Goal: Check status: Check status

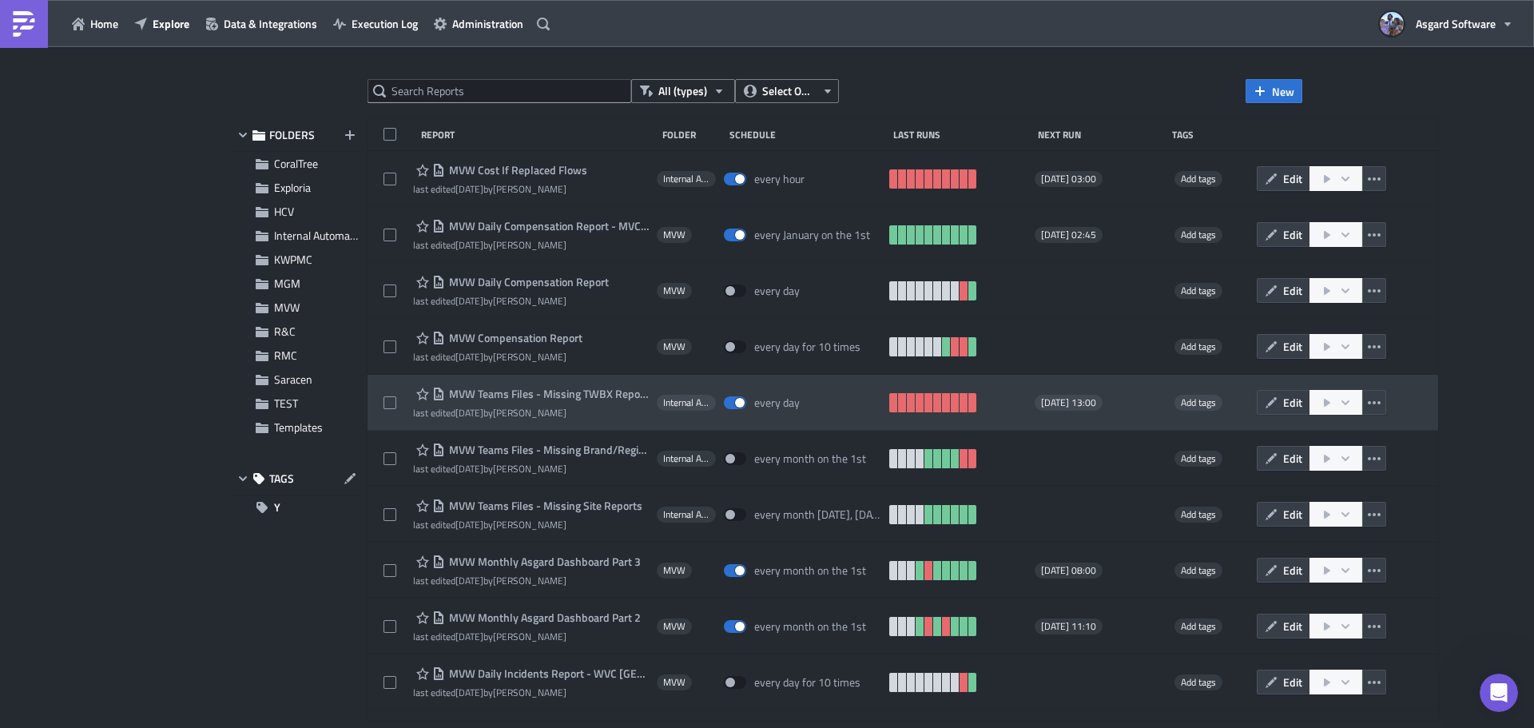
scroll to position [1637, 0]
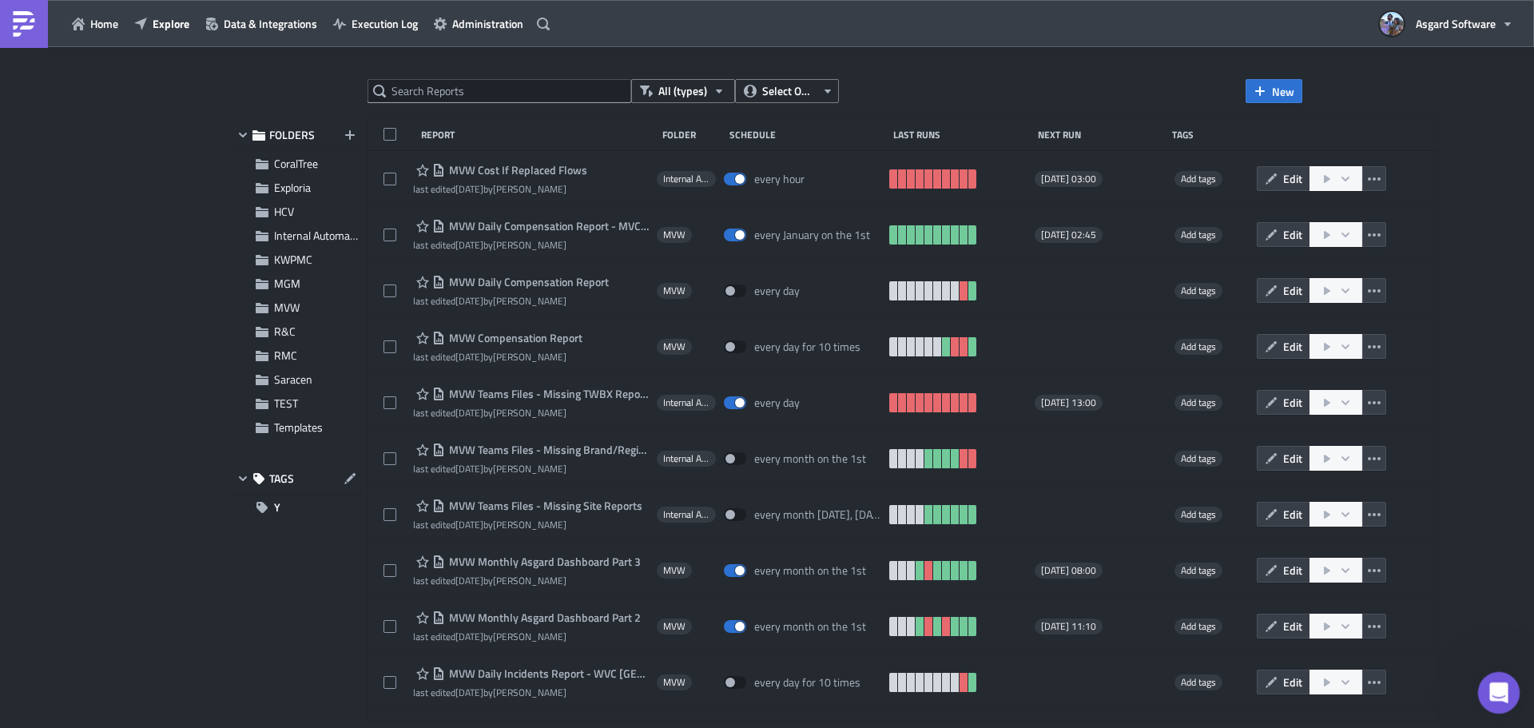
click at [1514, 696] on div "Open Intercom Messenger" at bounding box center [1496, 690] width 53 height 53
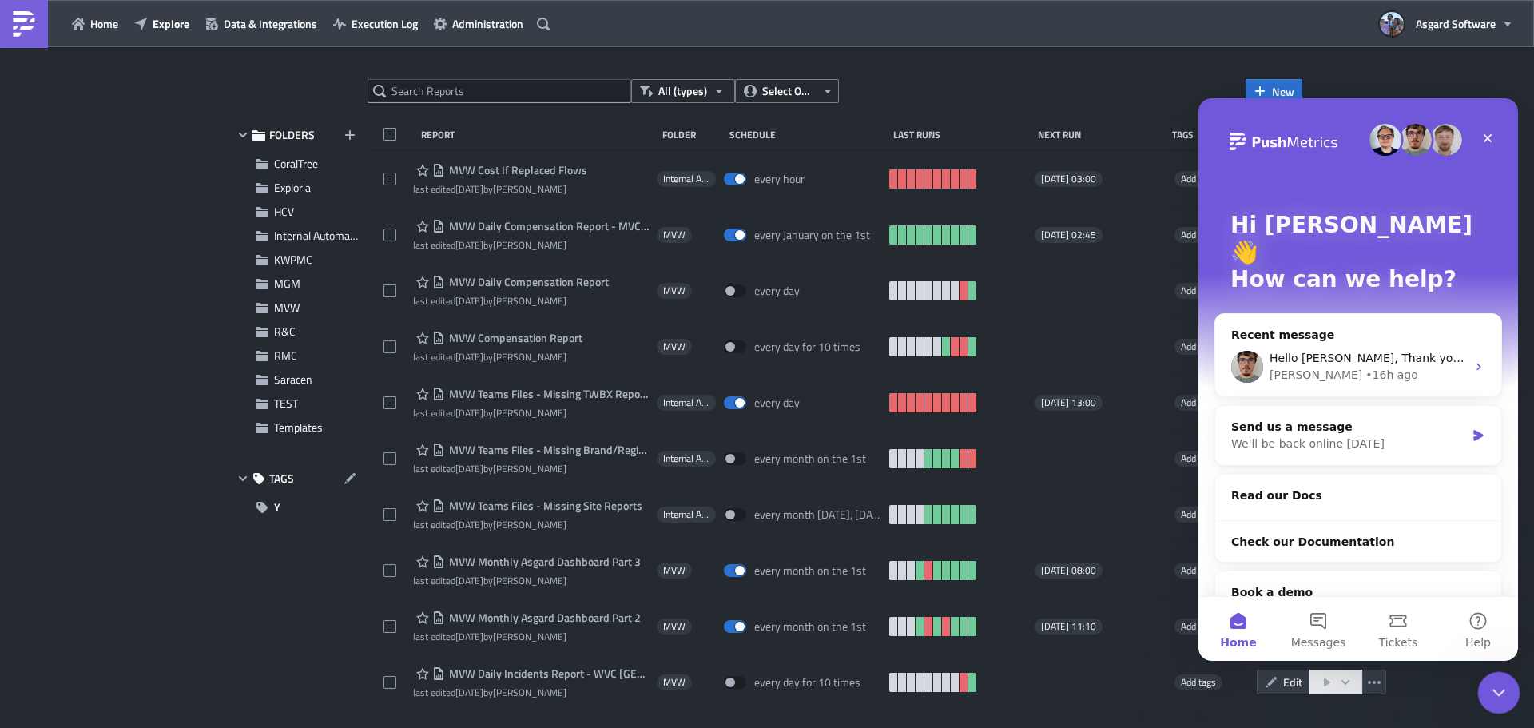
click at [1512, 702] on div "Close Intercom Messenger" at bounding box center [1496, 690] width 38 height 38
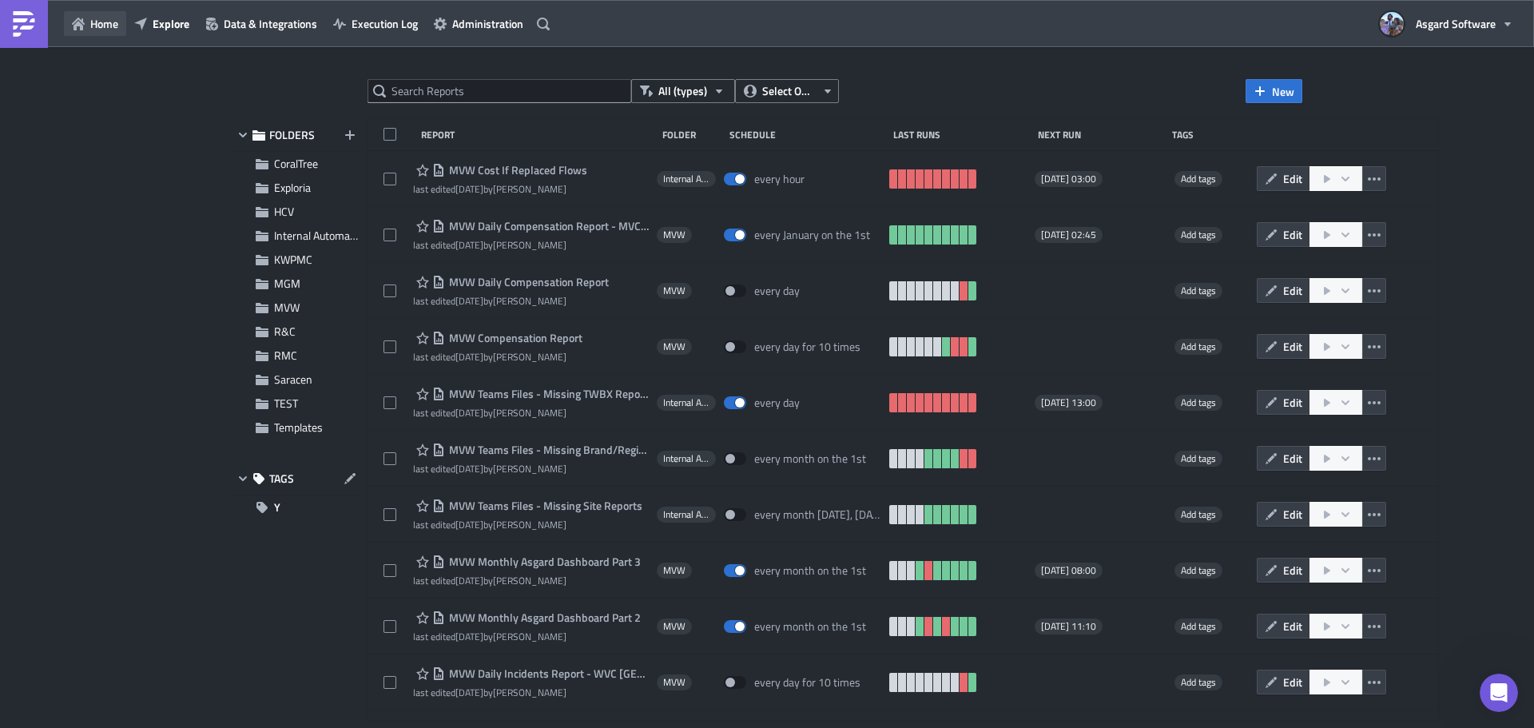
click at [95, 33] on button "Home" at bounding box center [95, 23] width 62 height 25
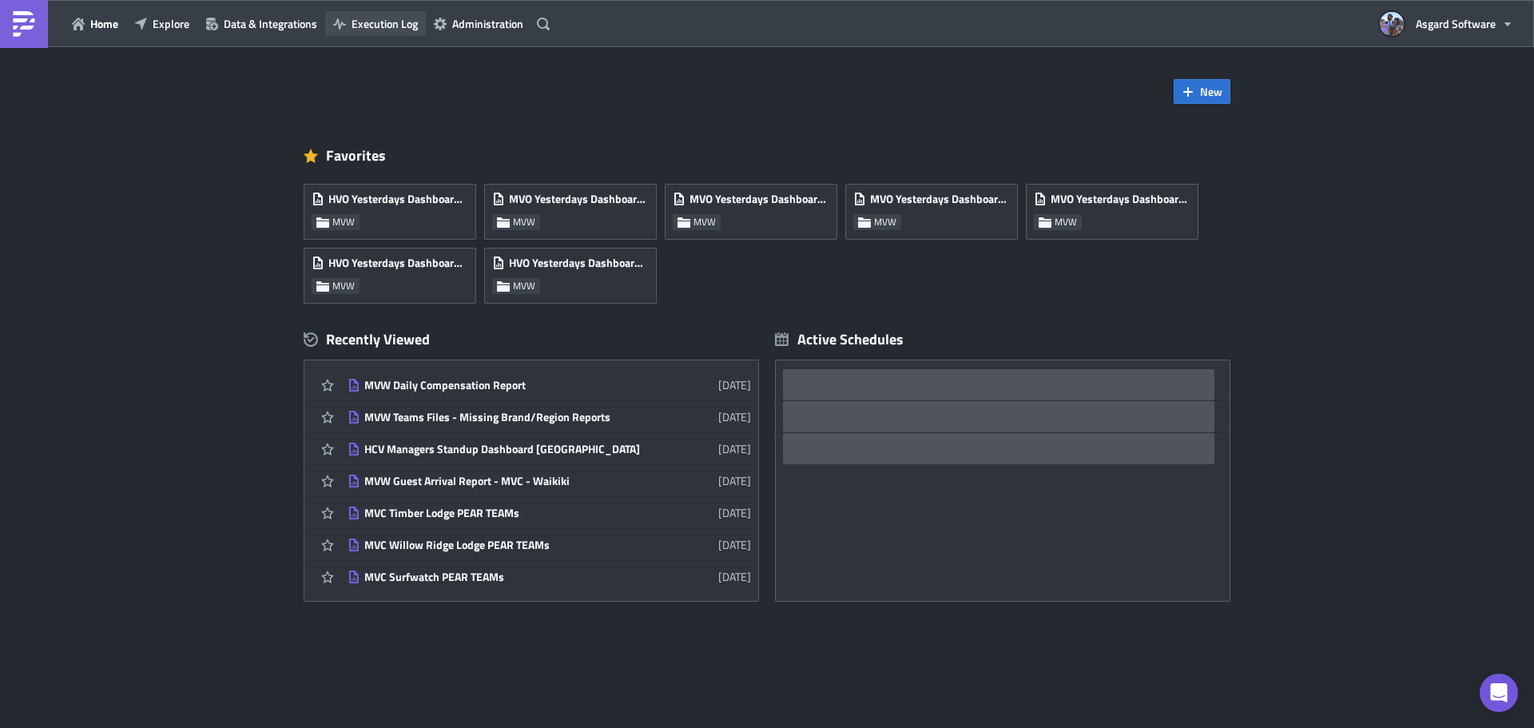
click at [393, 17] on span "Execution Log" at bounding box center [385, 23] width 66 height 17
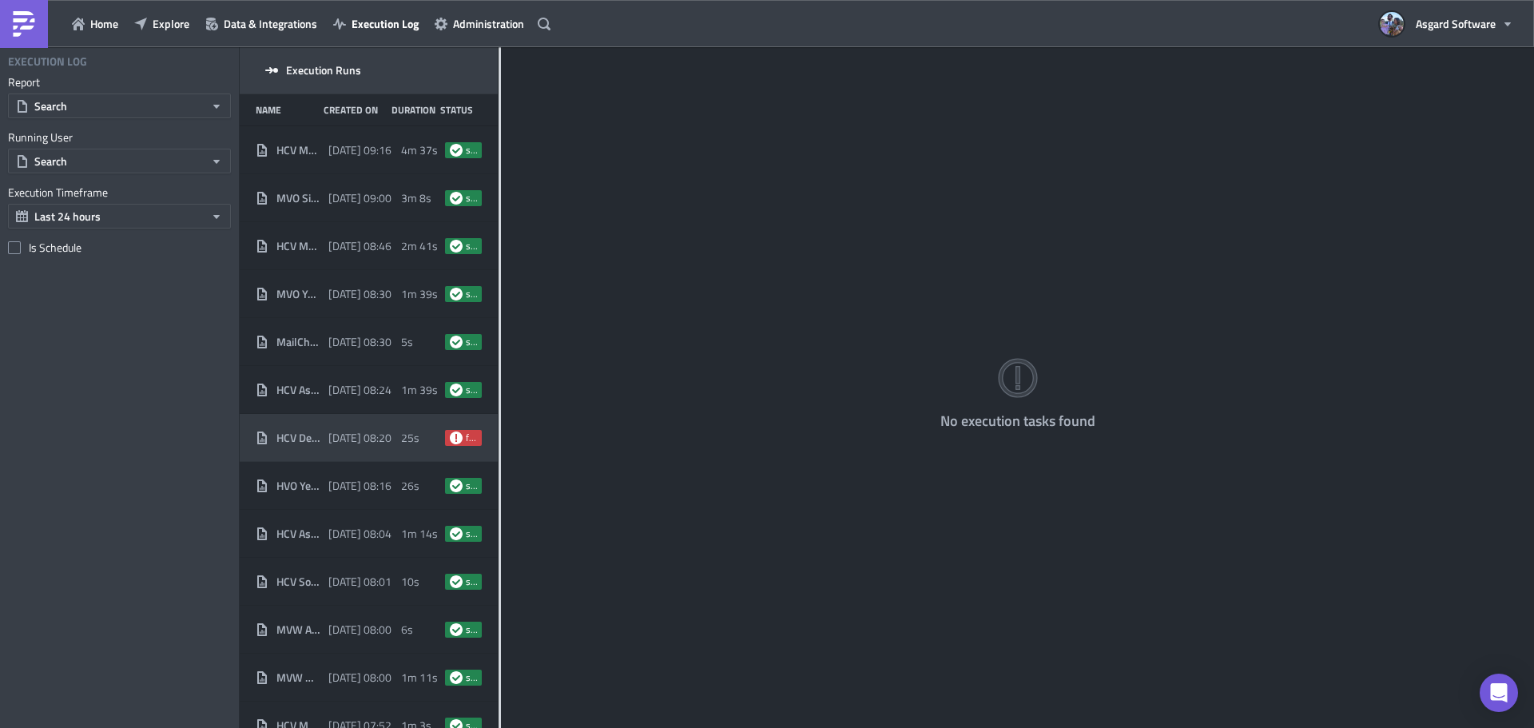
click at [376, 446] on div "[DATE] 08:20" at bounding box center [360, 437] width 65 height 29
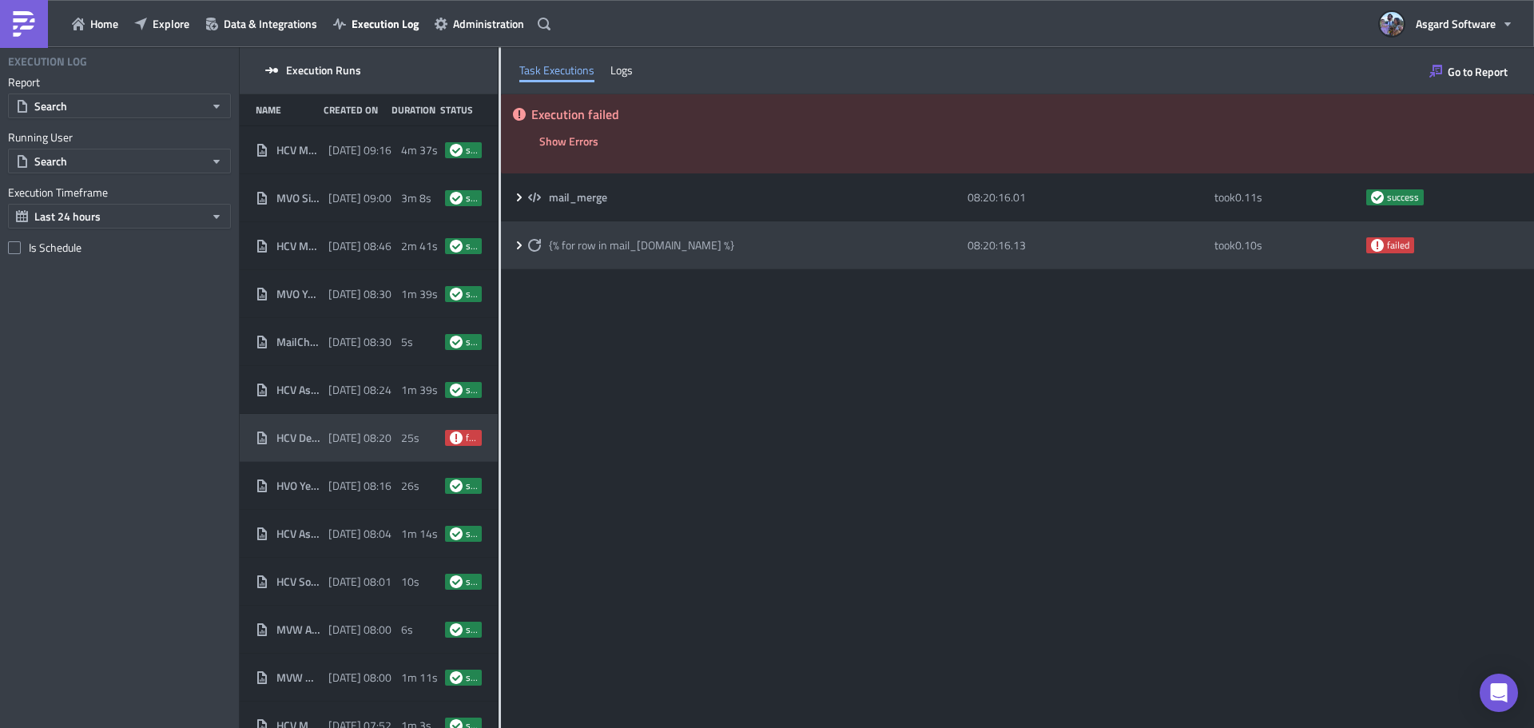
click at [730, 231] on div "{% for row in mail_[DOMAIN_NAME] %}" at bounding box center [743, 245] width 431 height 29
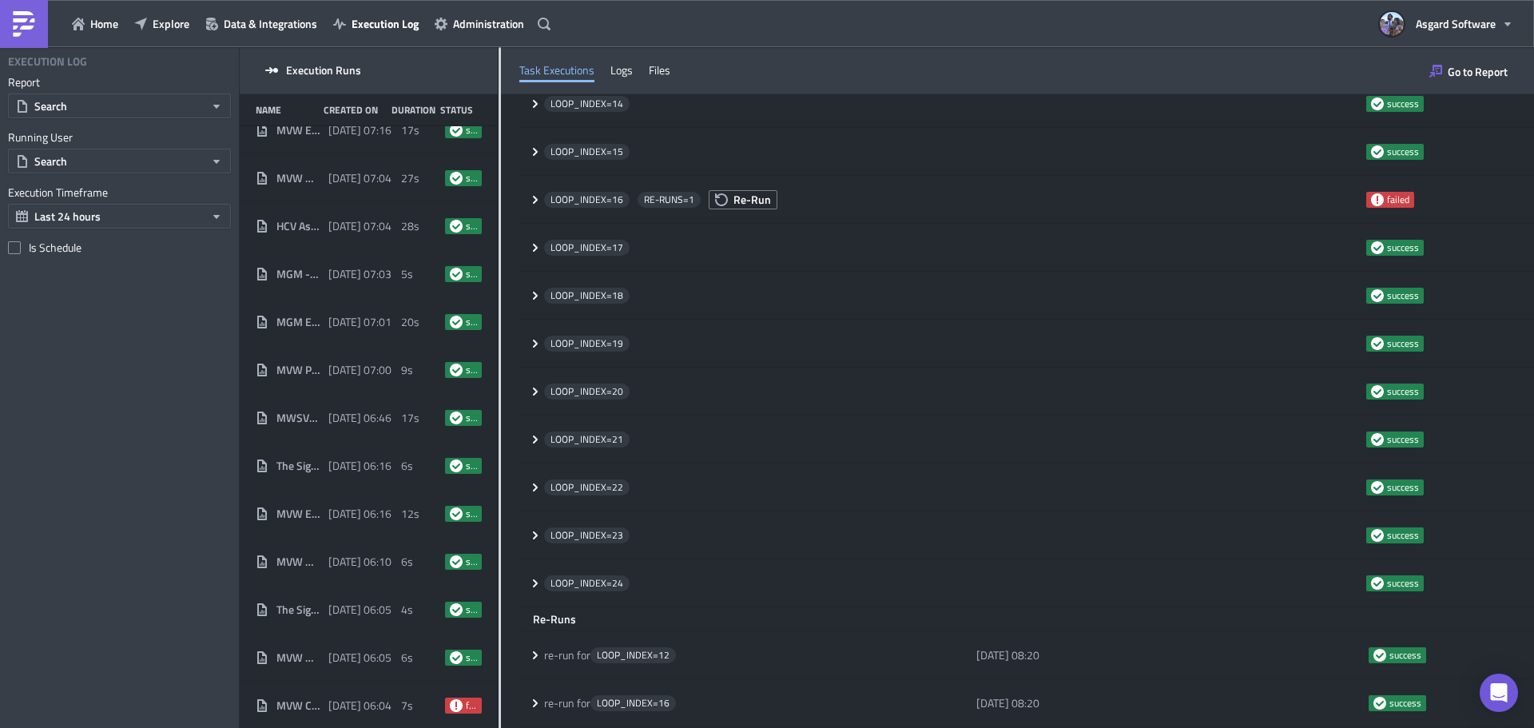
scroll to position [874, 0]
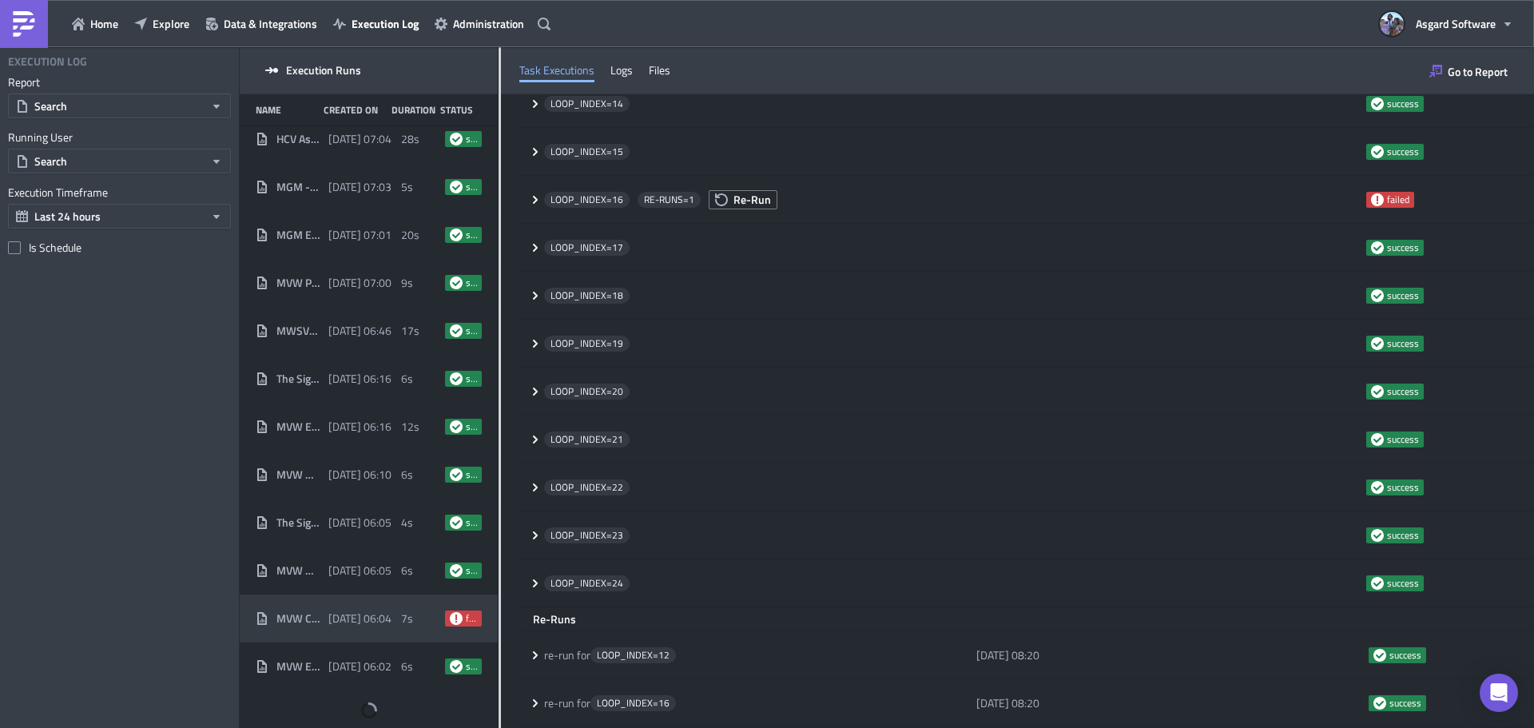
click at [408, 607] on div "7s" at bounding box center [419, 618] width 37 height 29
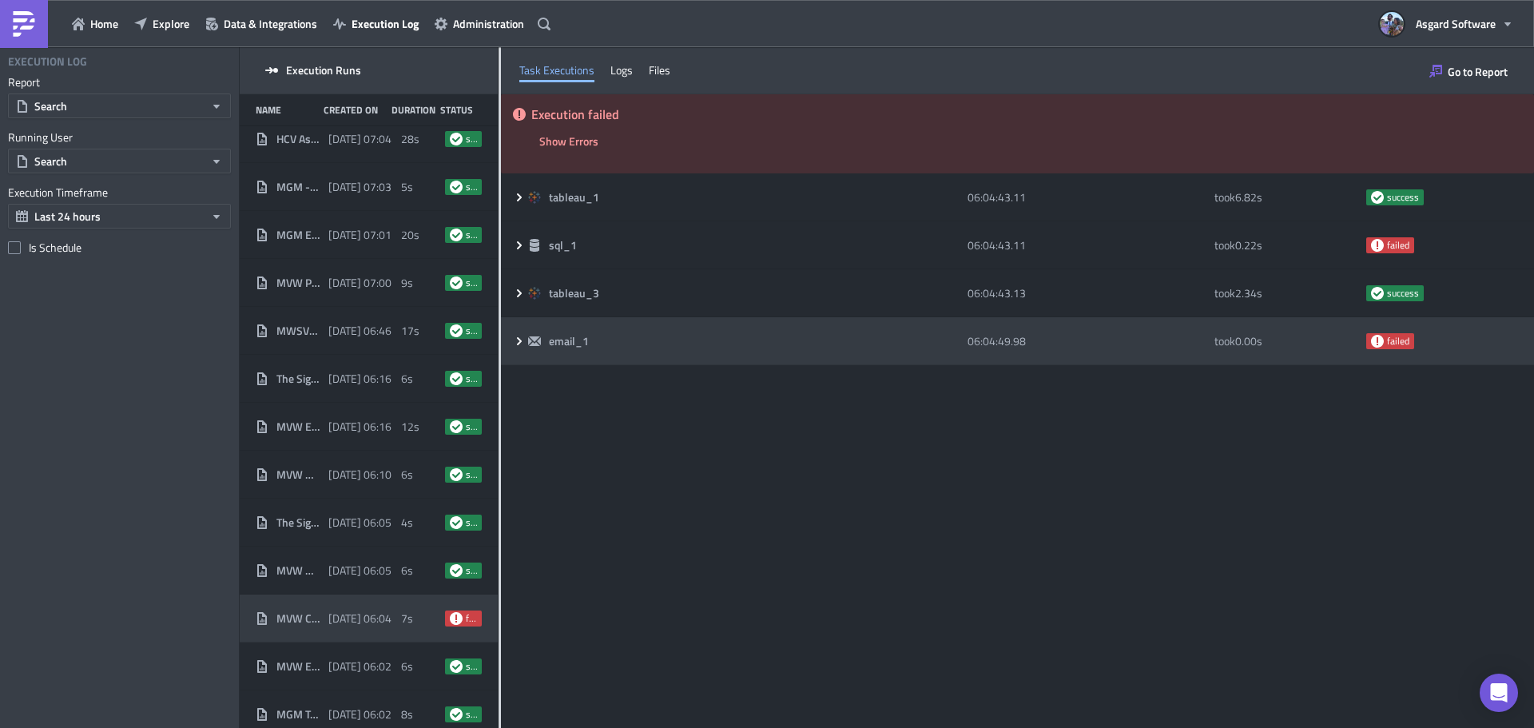
click at [910, 335] on div "email_1" at bounding box center [743, 341] width 431 height 14
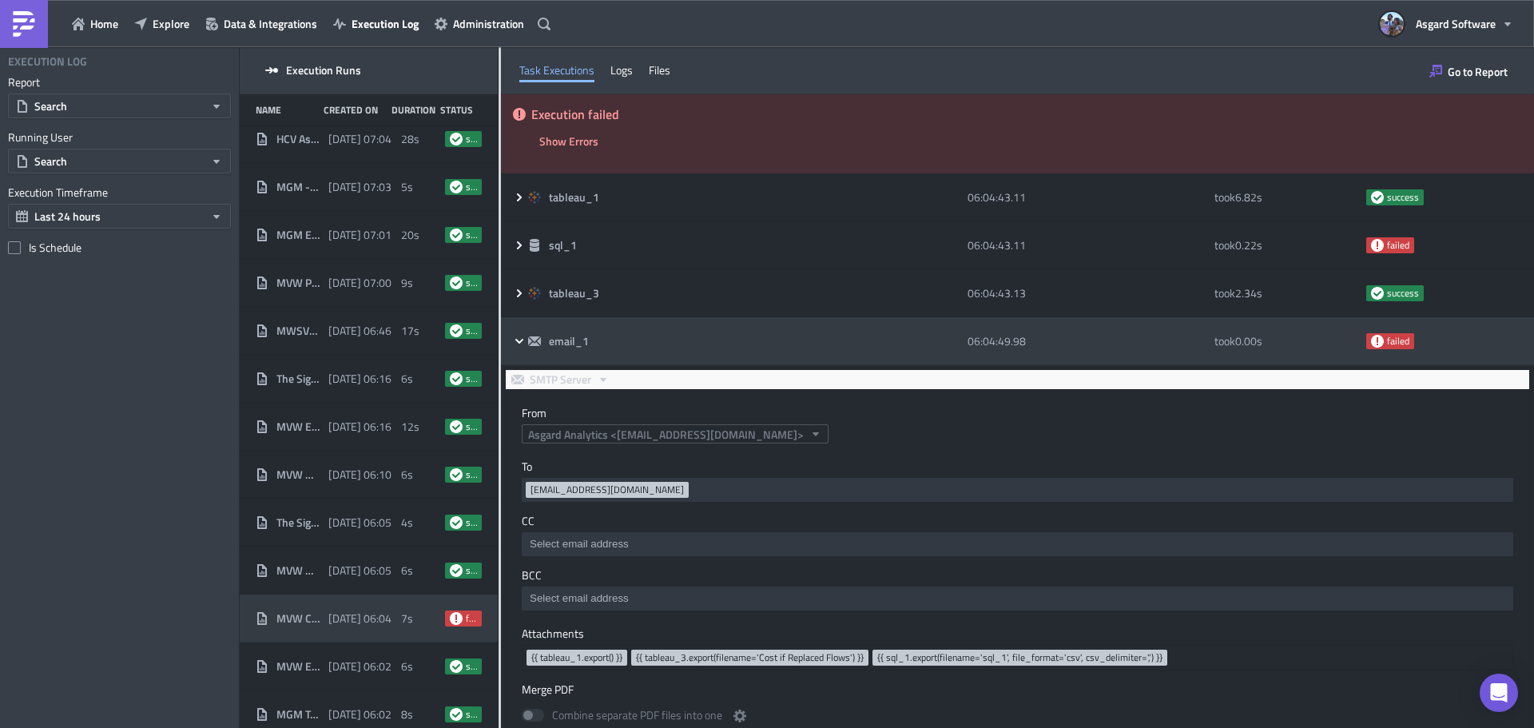
scroll to position [0, 0]
click at [869, 358] on div "email_1 06:04:49.98 took 0.00 s failed" at bounding box center [1017, 341] width 1033 height 48
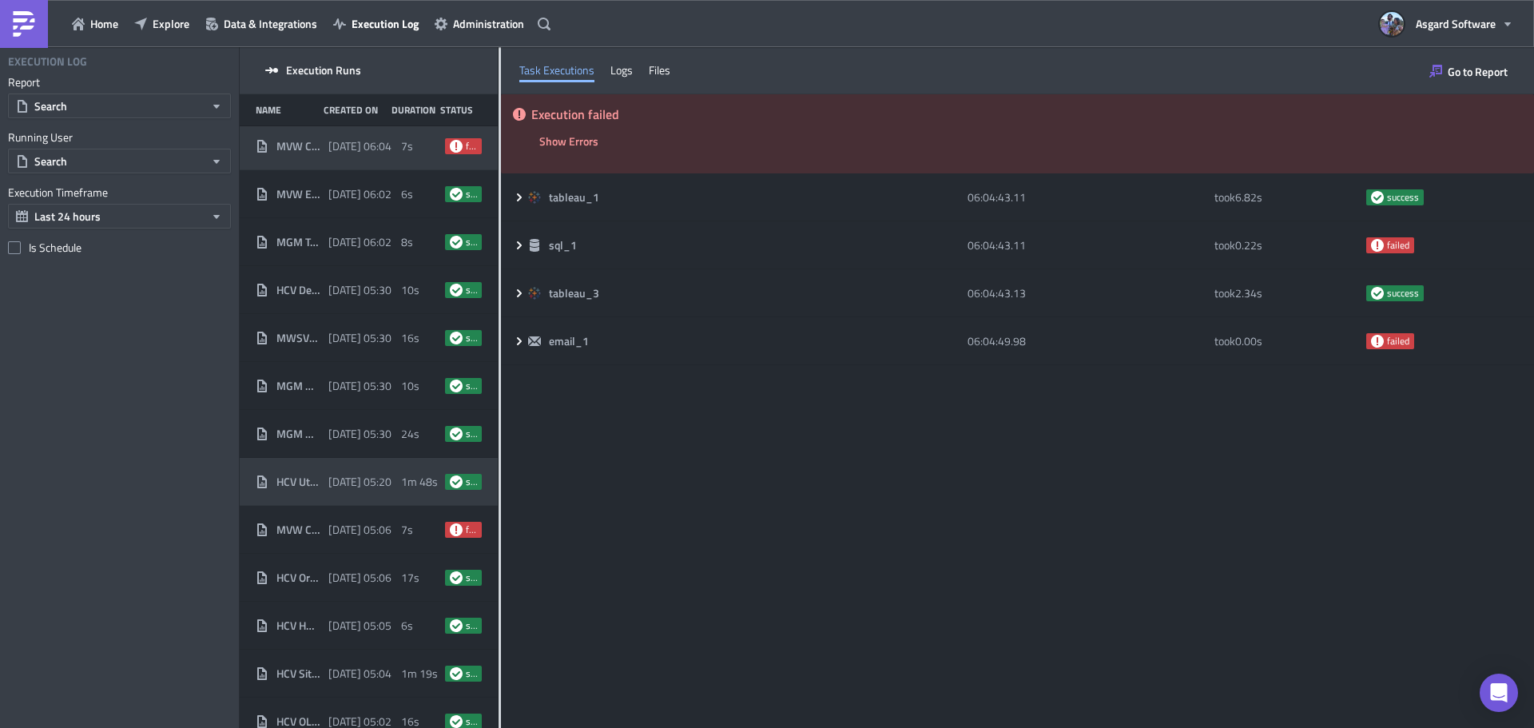
scroll to position [1354, 0]
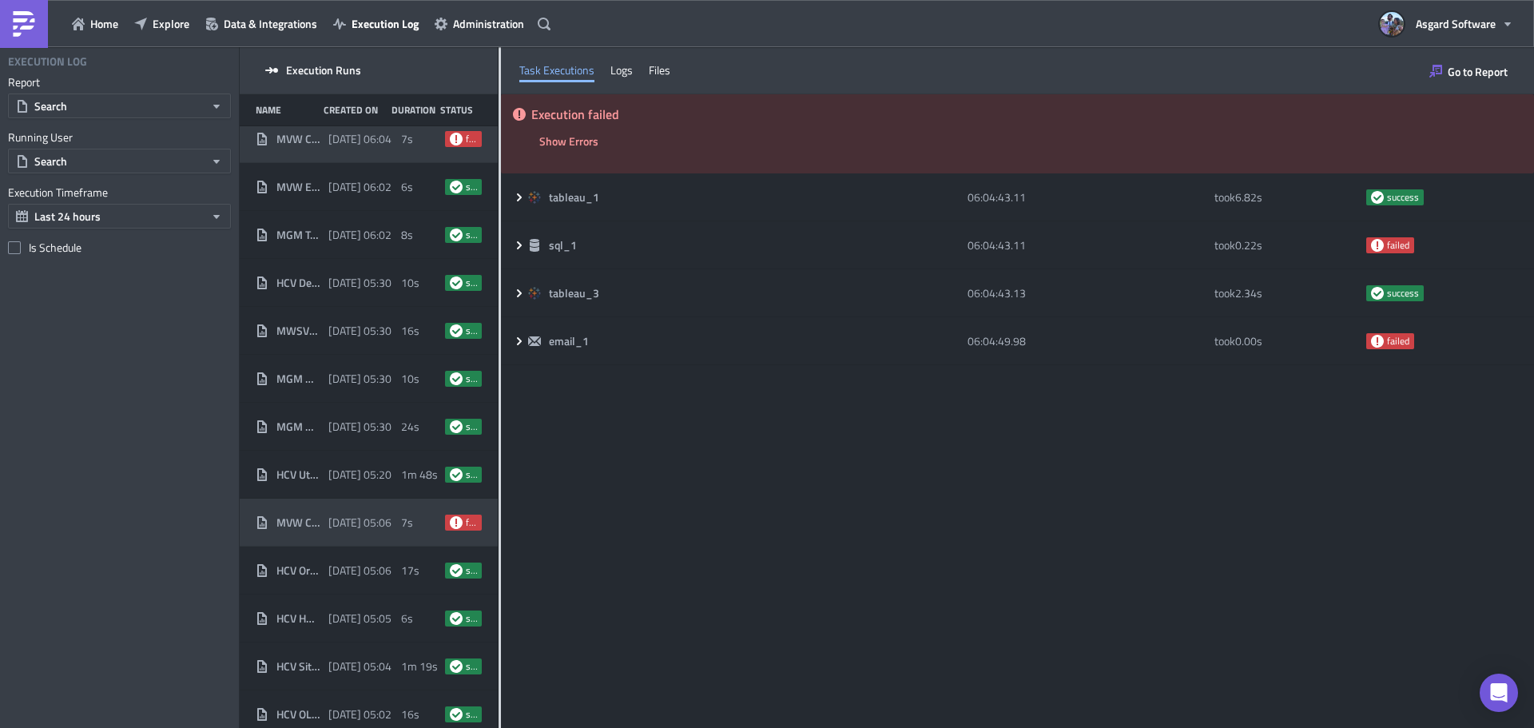
click at [340, 533] on div "2025-10-01 05:06" at bounding box center [360, 522] width 65 height 29
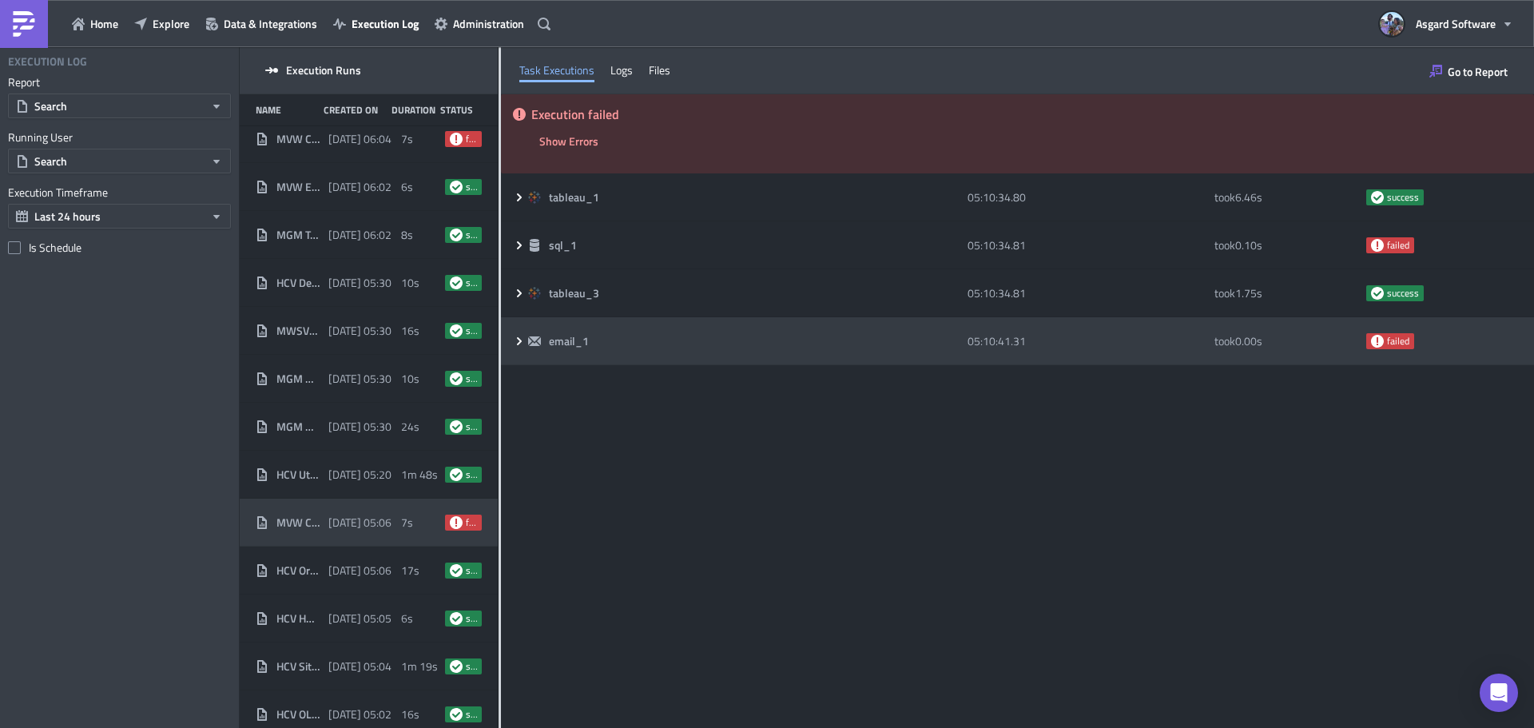
click at [646, 330] on div "email_1" at bounding box center [743, 341] width 431 height 29
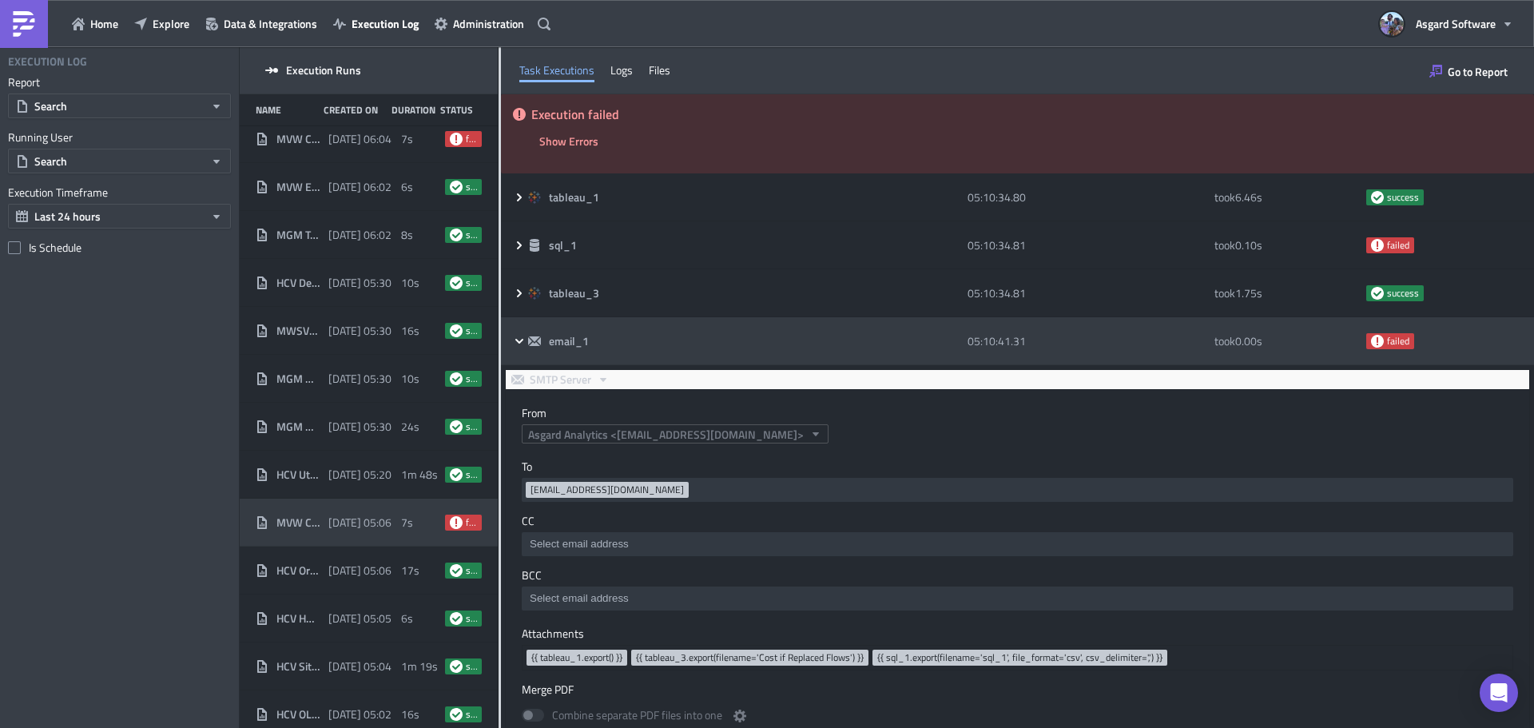
scroll to position [0, 0]
click at [645, 336] on div "email_1" at bounding box center [743, 341] width 431 height 14
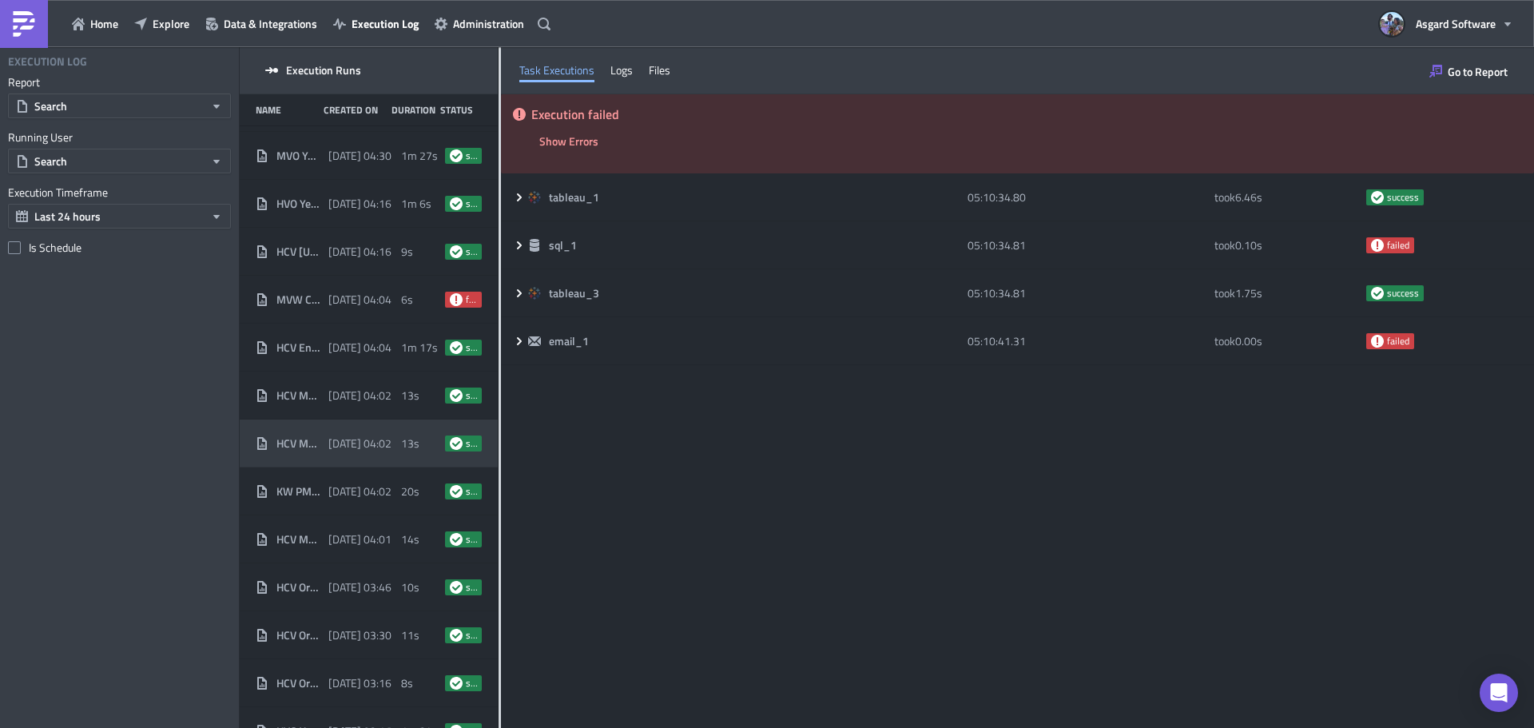
scroll to position [2153, 0]
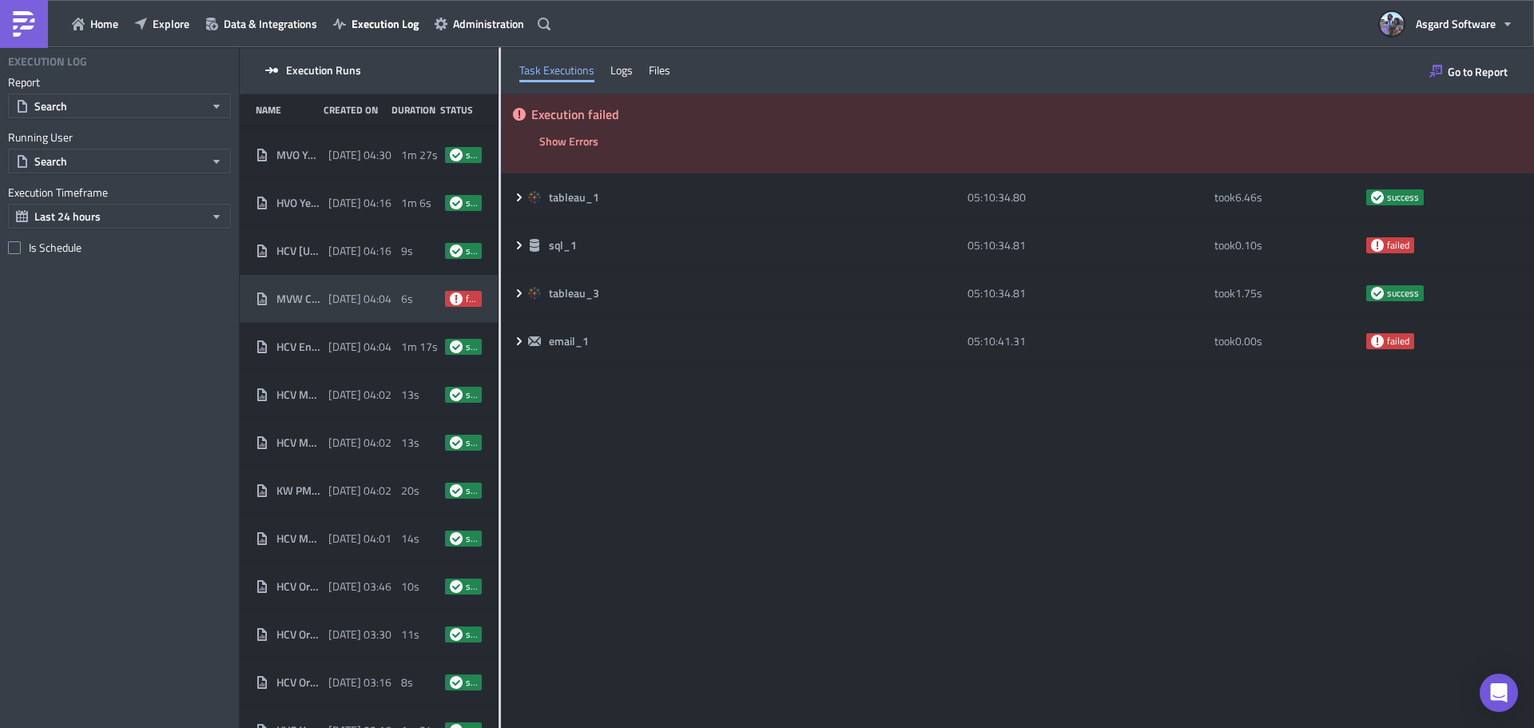
click at [380, 296] on span "2025-10-01 04:04" at bounding box center [359, 299] width 63 height 14
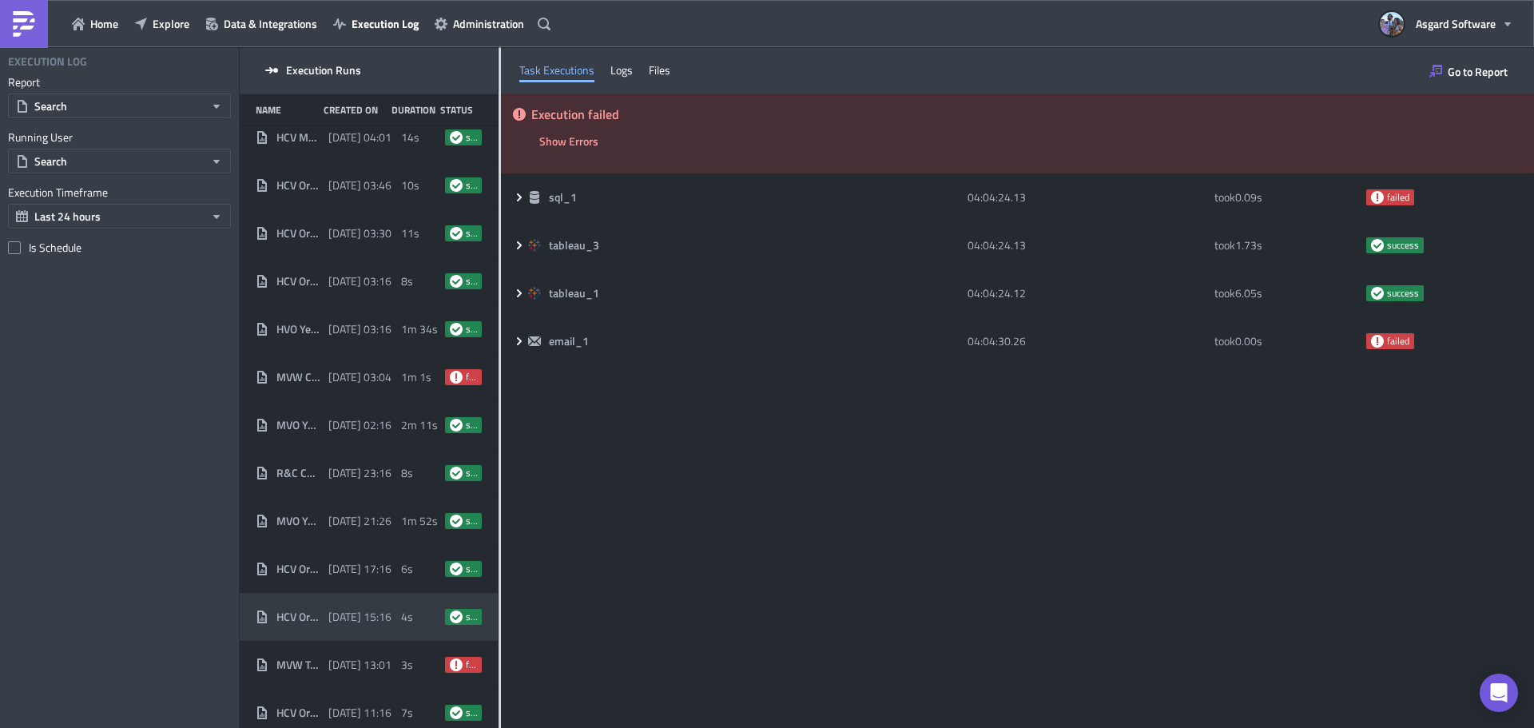
scroll to position [2552, 0]
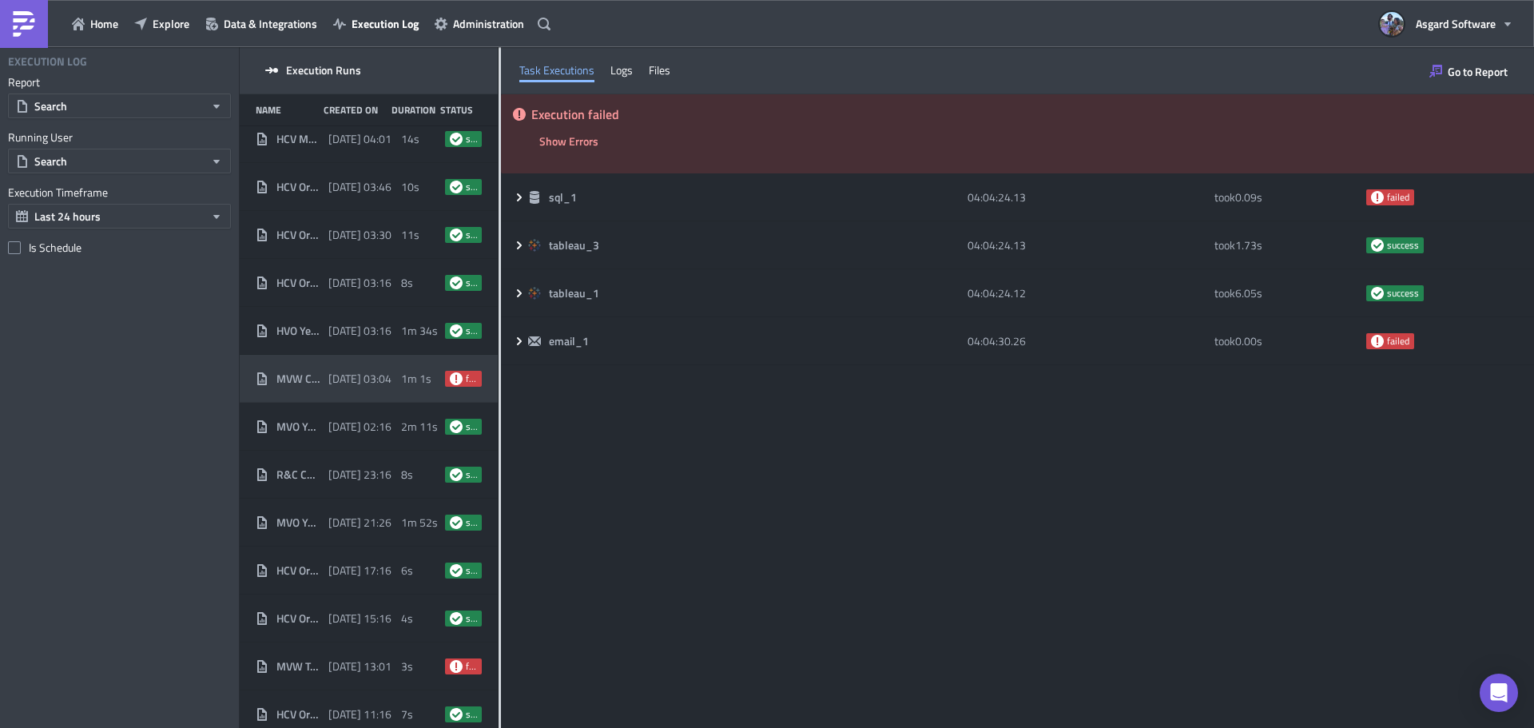
click at [354, 365] on div "MVW Cost If Replaced Flows 2025-10-01 03:04 1m 1s failed" at bounding box center [369, 379] width 258 height 48
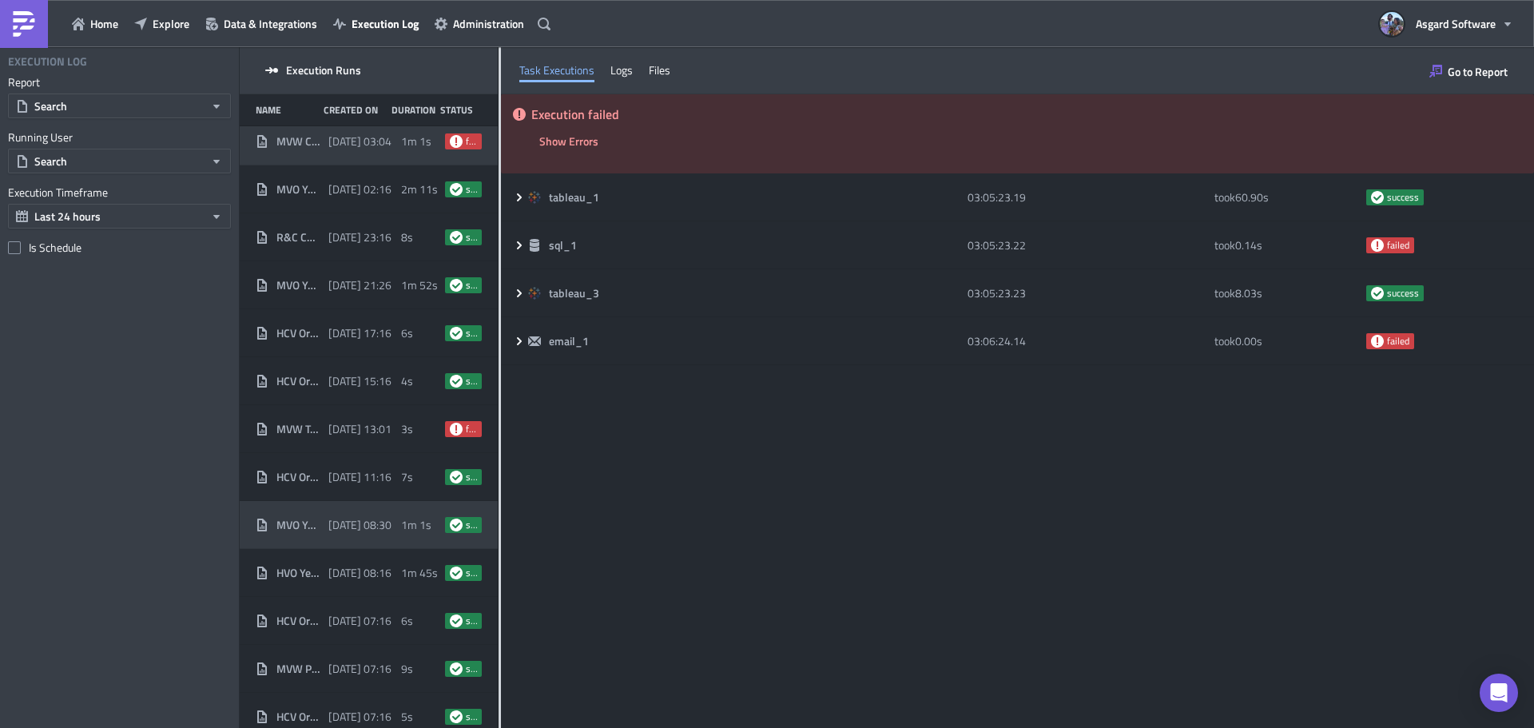
scroll to position [2872, 0]
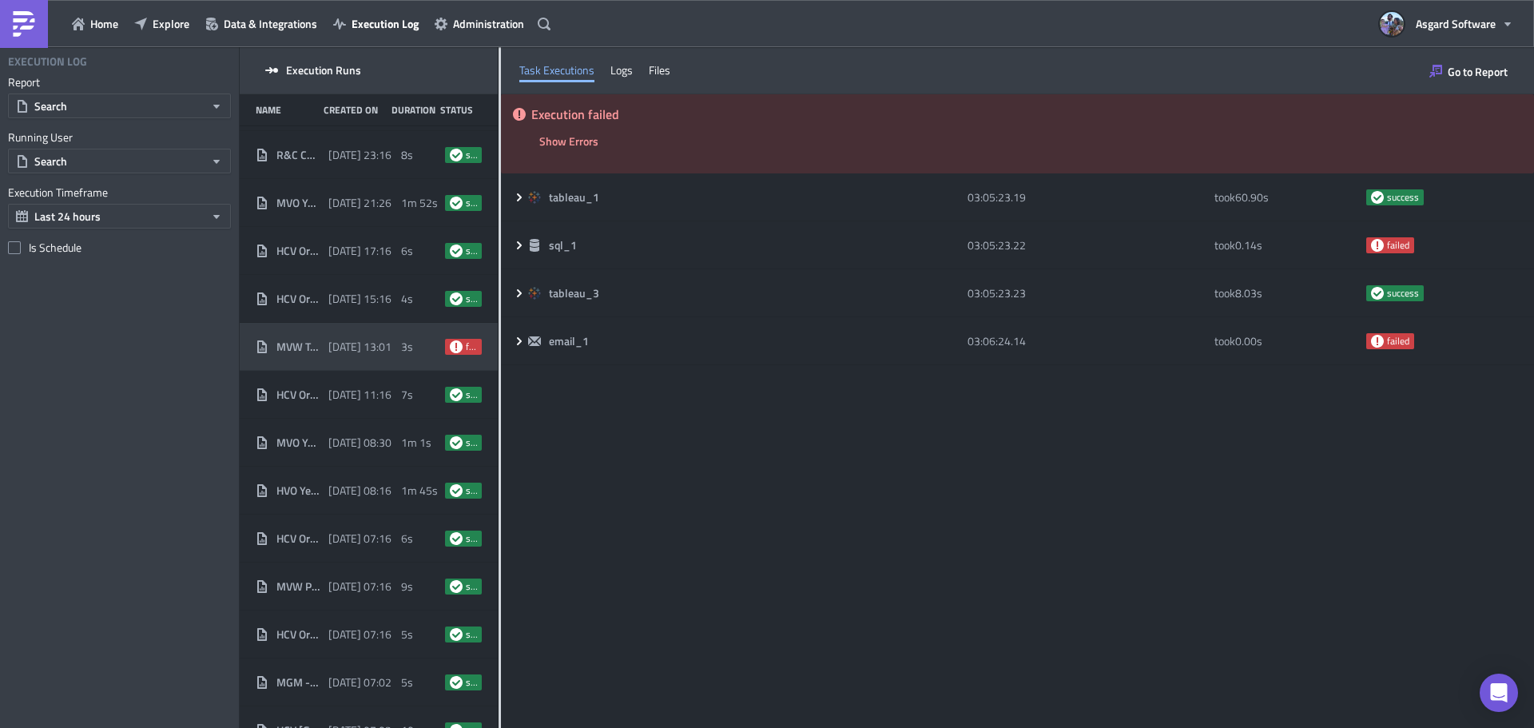
click at [381, 341] on span "2025-09-30 13:01" at bounding box center [359, 347] width 63 height 14
click at [105, 23] on span "Home" at bounding box center [104, 23] width 28 height 17
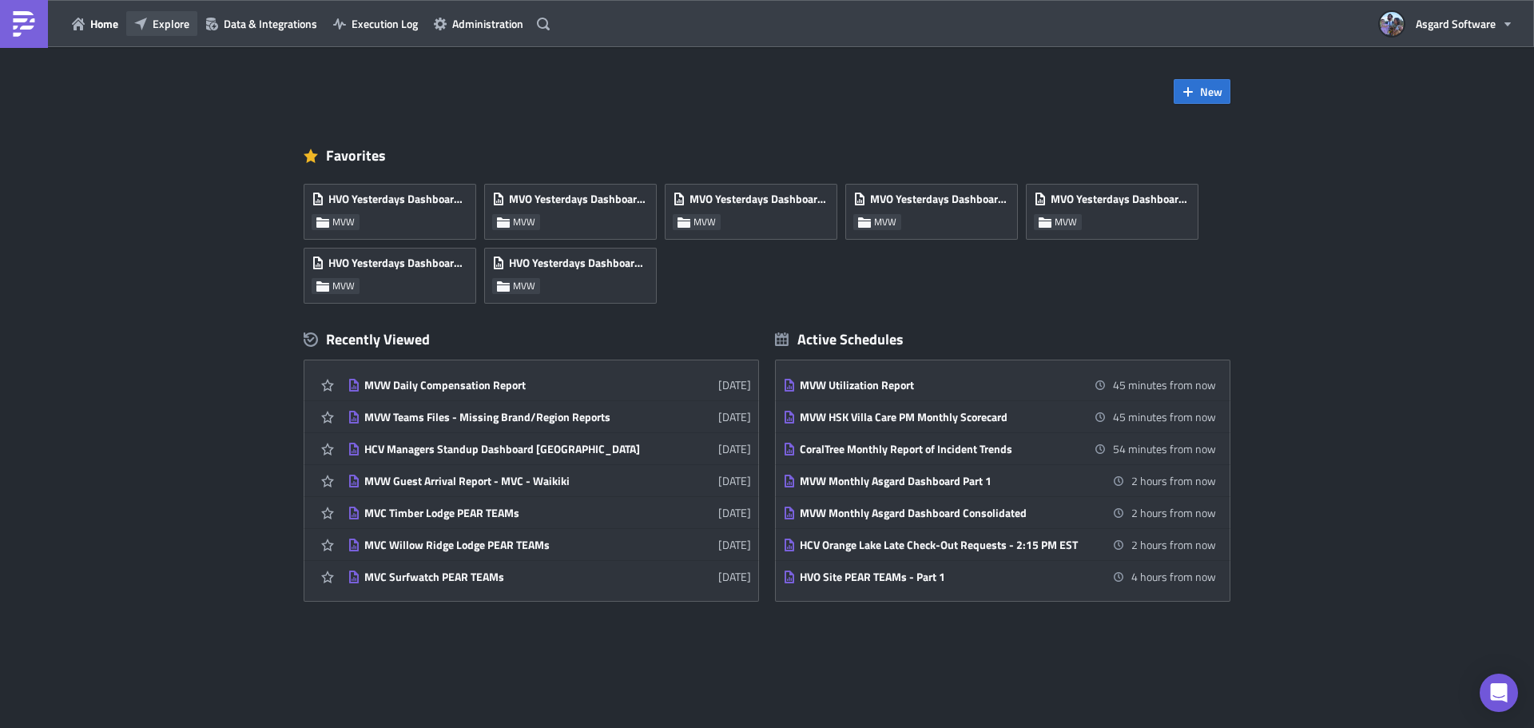
click at [161, 28] on span "Explore" at bounding box center [171, 23] width 37 height 17
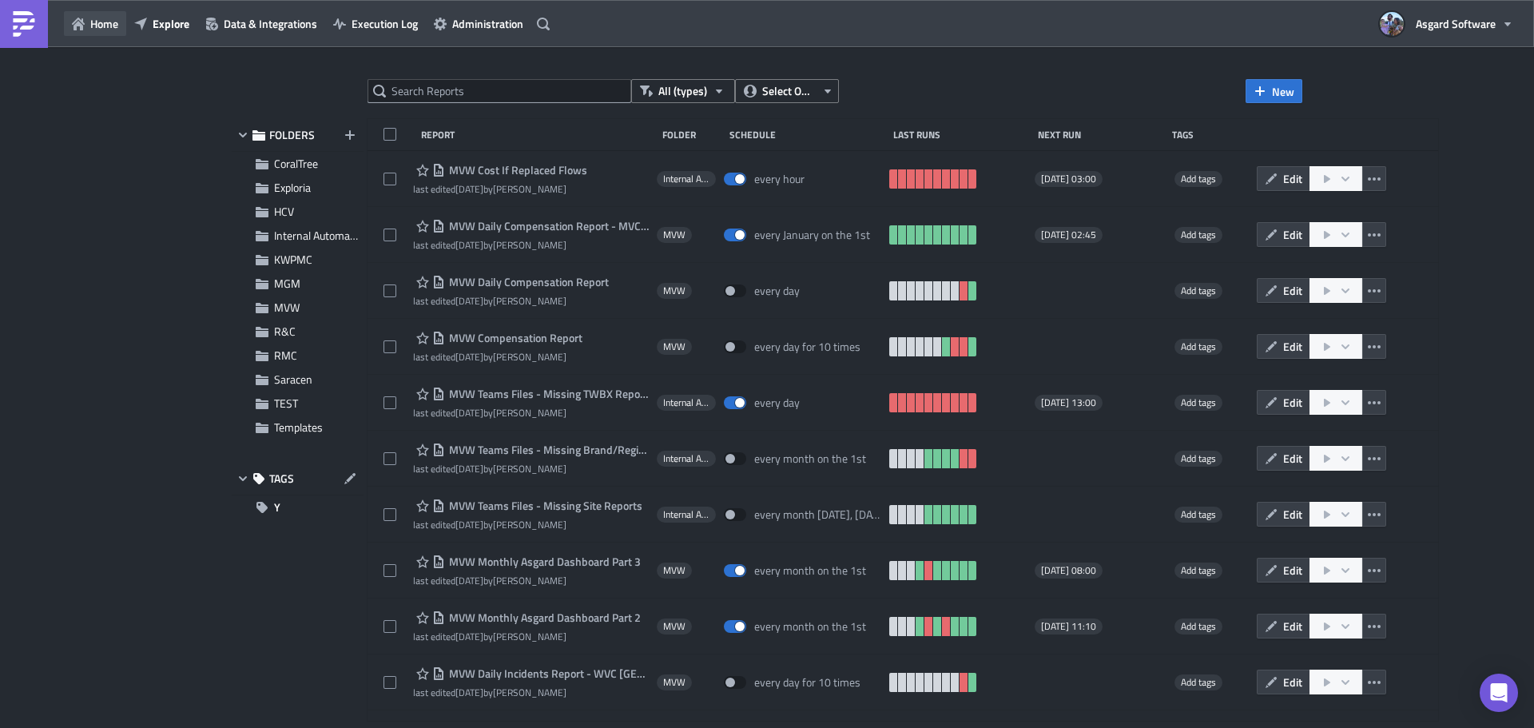
click at [103, 26] on span "Home" at bounding box center [104, 23] width 28 height 17
